Goal: Information Seeking & Learning: Learn about a topic

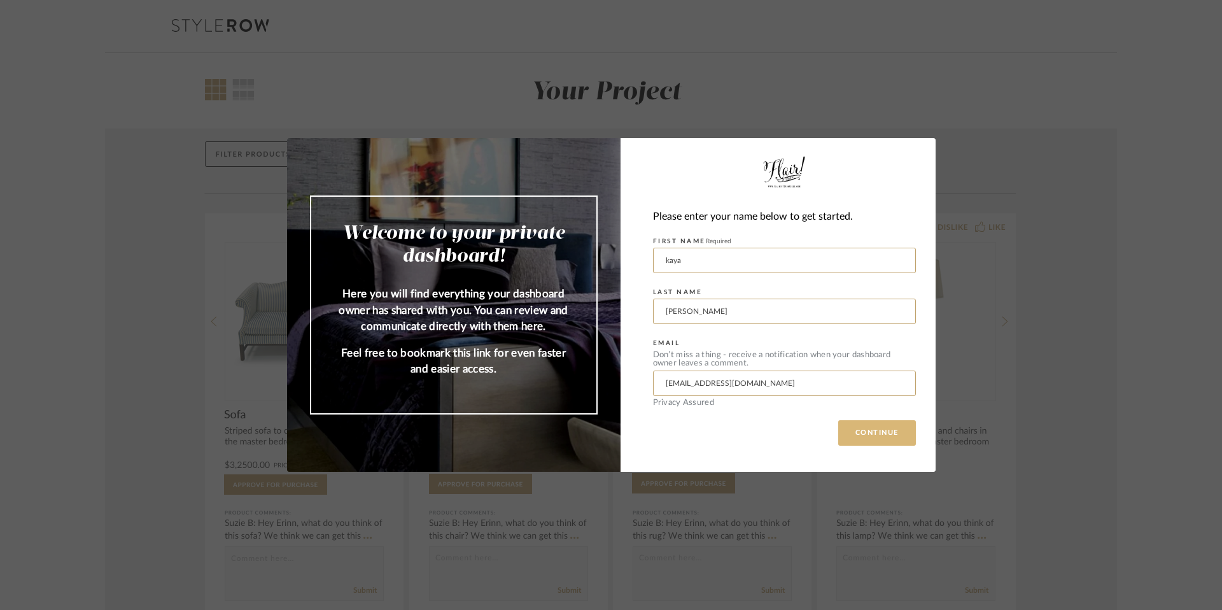
click at [877, 437] on button "CONTINUE" at bounding box center [877, 432] width 78 height 25
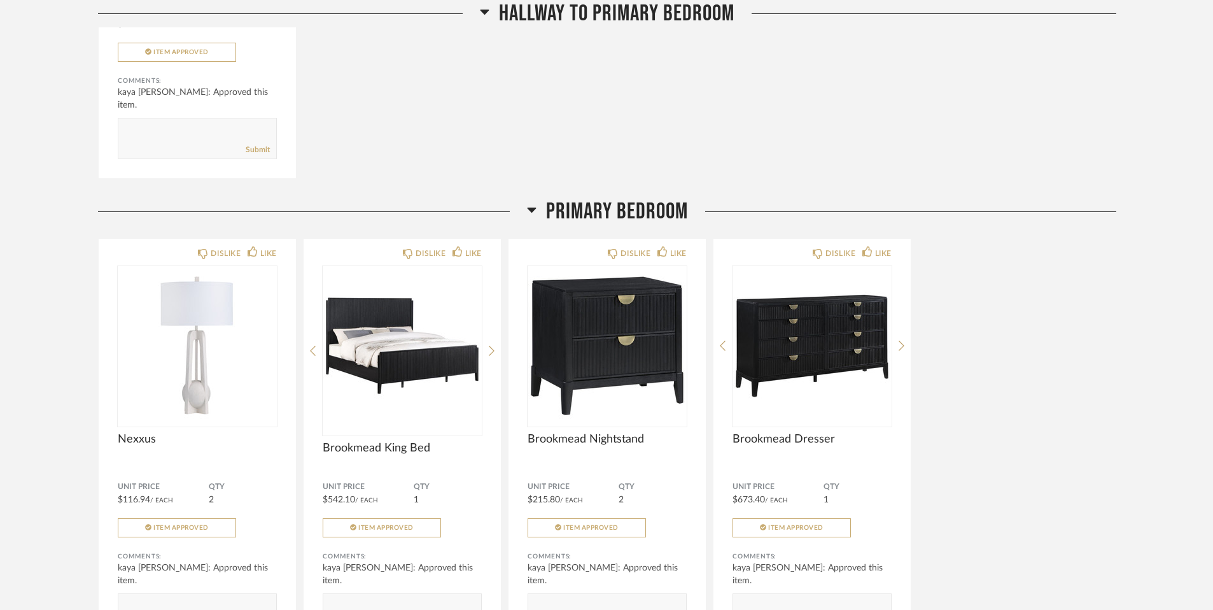
scroll to position [2807, 0]
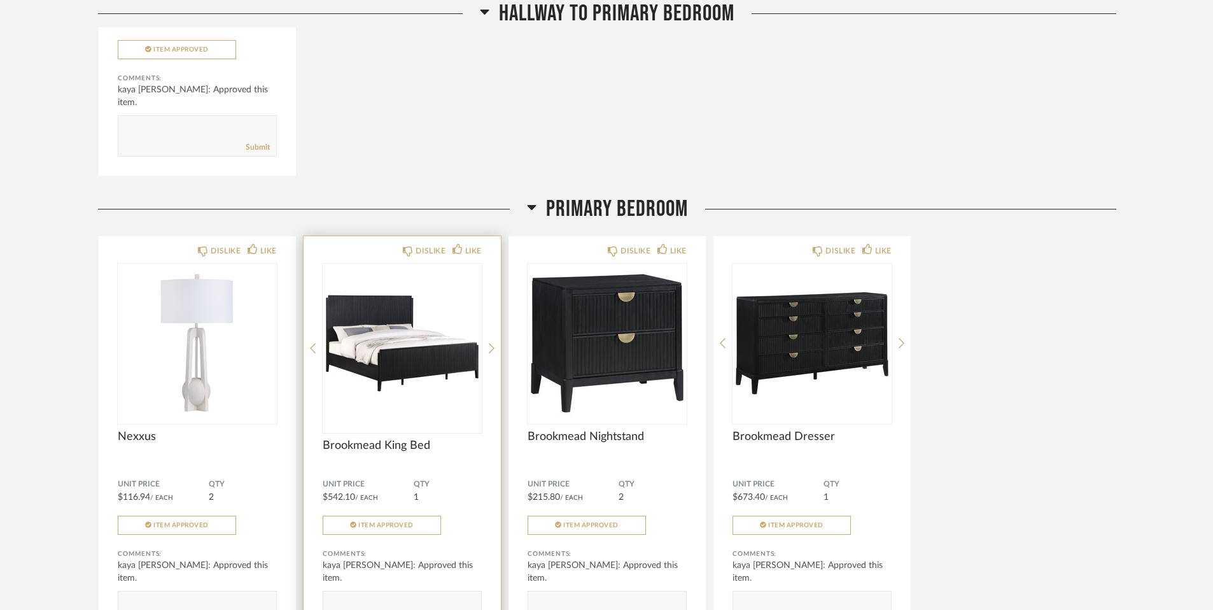
click at [410, 357] on img "0" at bounding box center [402, 343] width 159 height 159
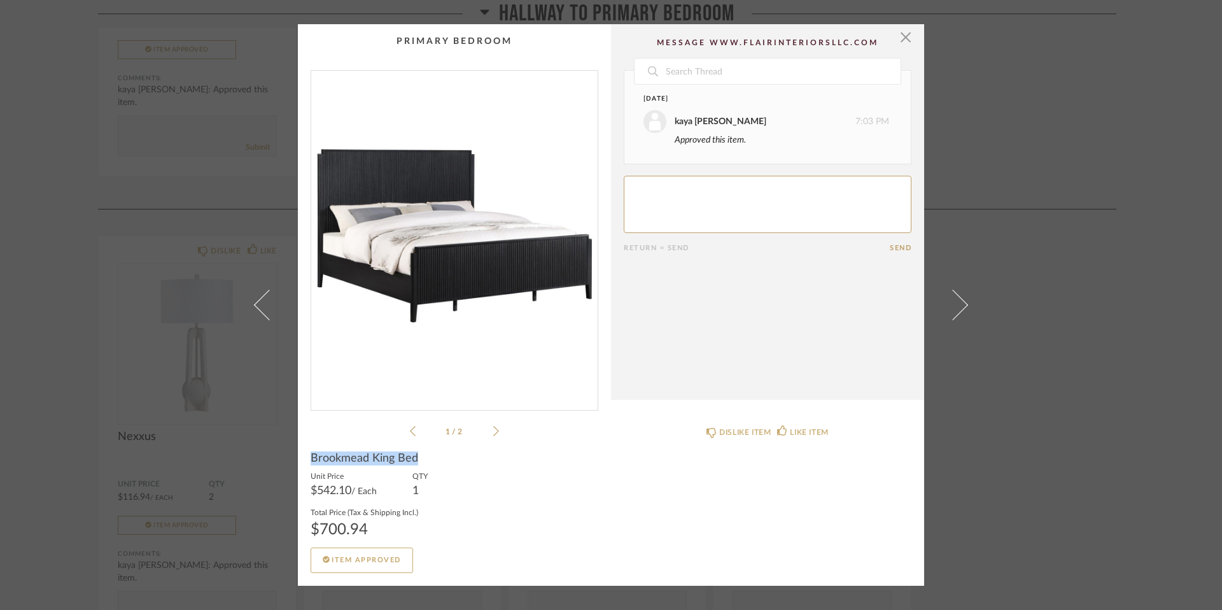
drag, startPoint x: 423, startPoint y: 460, endPoint x: 304, endPoint y: 458, distance: 119.1
click at [311, 460] on div "Brookmead King Bed" at bounding box center [455, 458] width 288 height 14
copy span "Brookmead King Bed"
click at [901, 37] on span "button" at bounding box center [905, 36] width 25 height 25
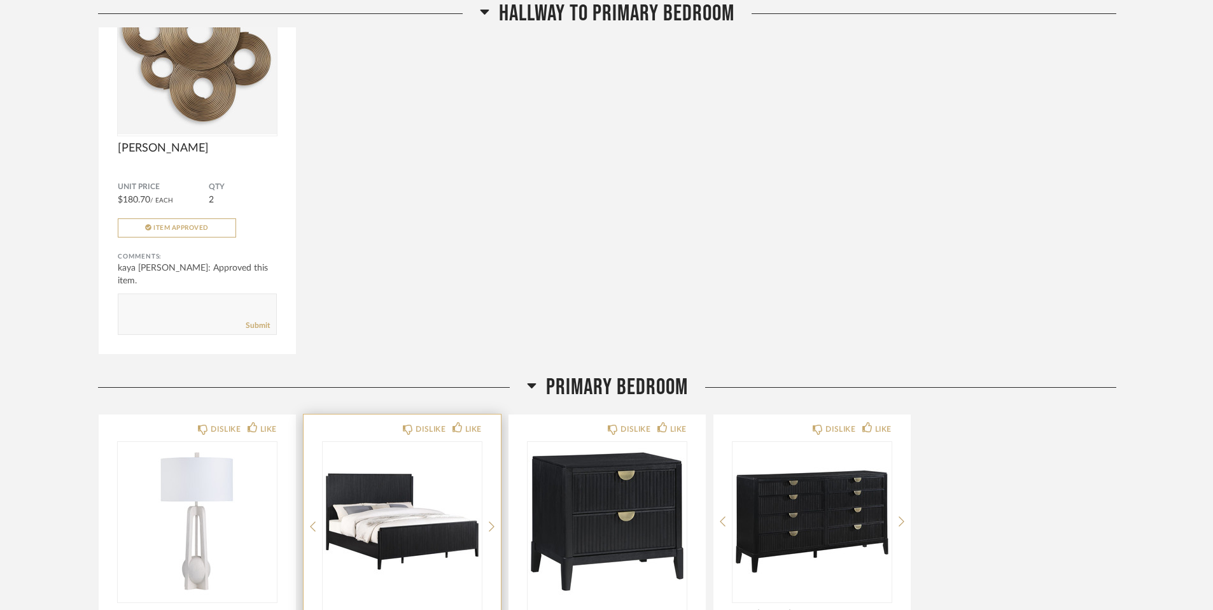
scroll to position [2620, 0]
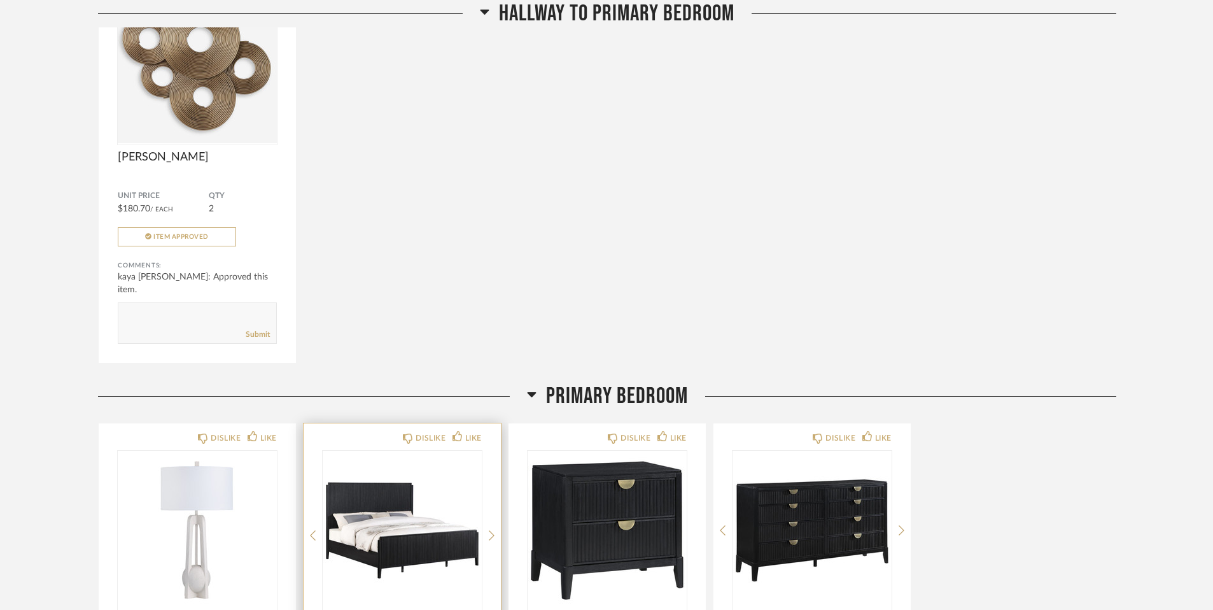
click at [383, 505] on img "0" at bounding box center [402, 530] width 159 height 159
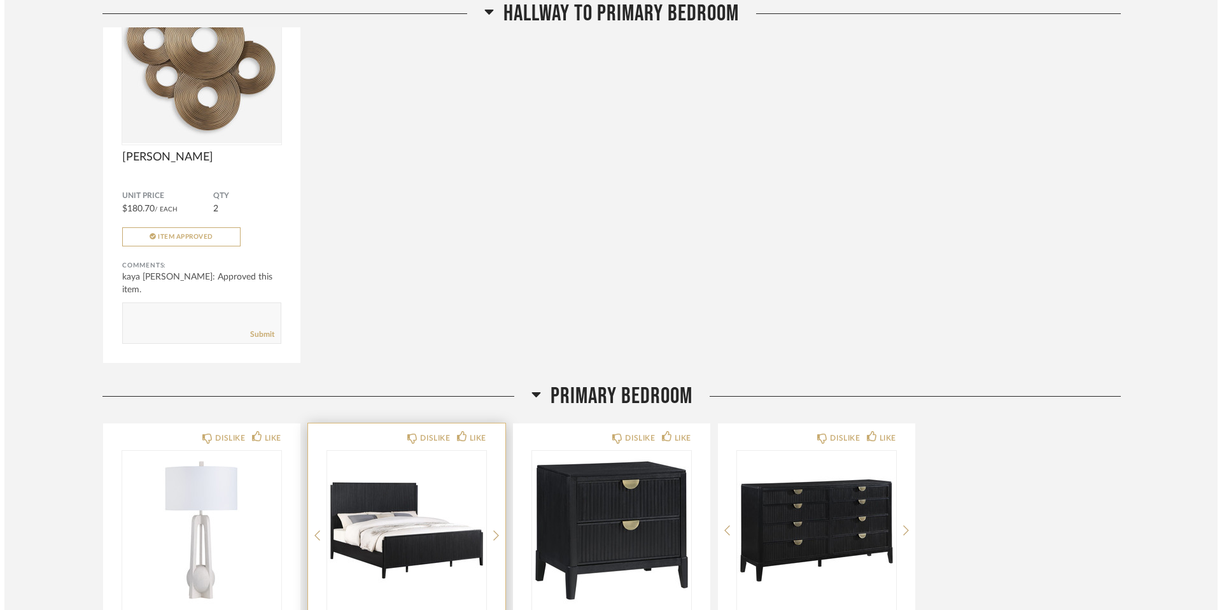
scroll to position [0, 0]
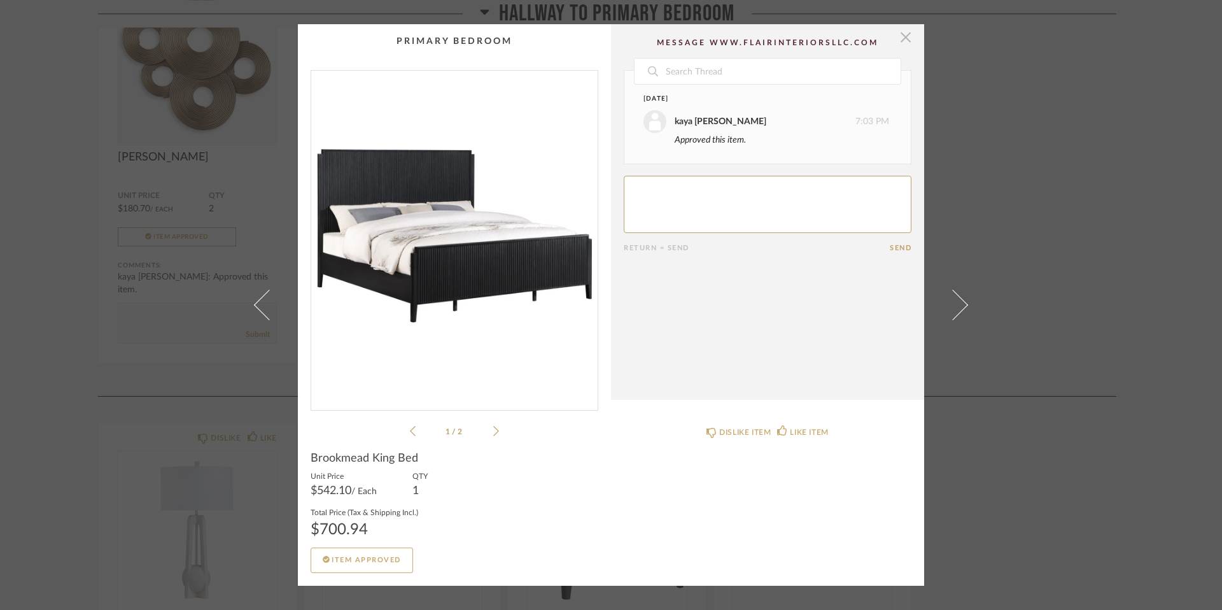
click at [900, 43] on span "button" at bounding box center [905, 36] width 25 height 25
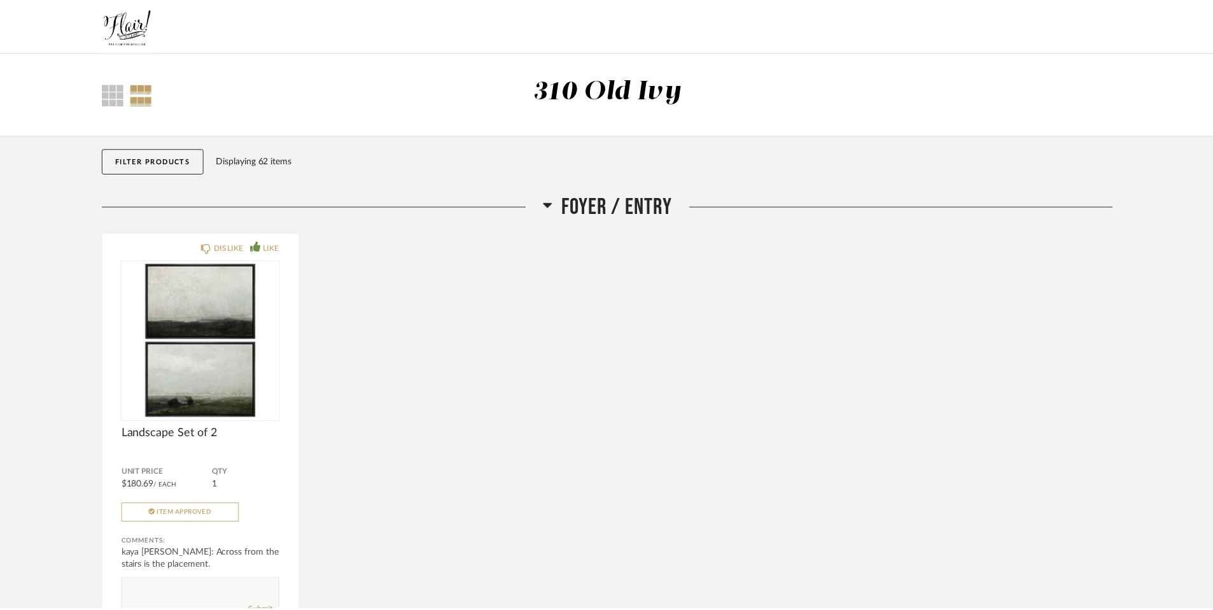
scroll to position [2620, 0]
